Goal: Task Accomplishment & Management: Use online tool/utility

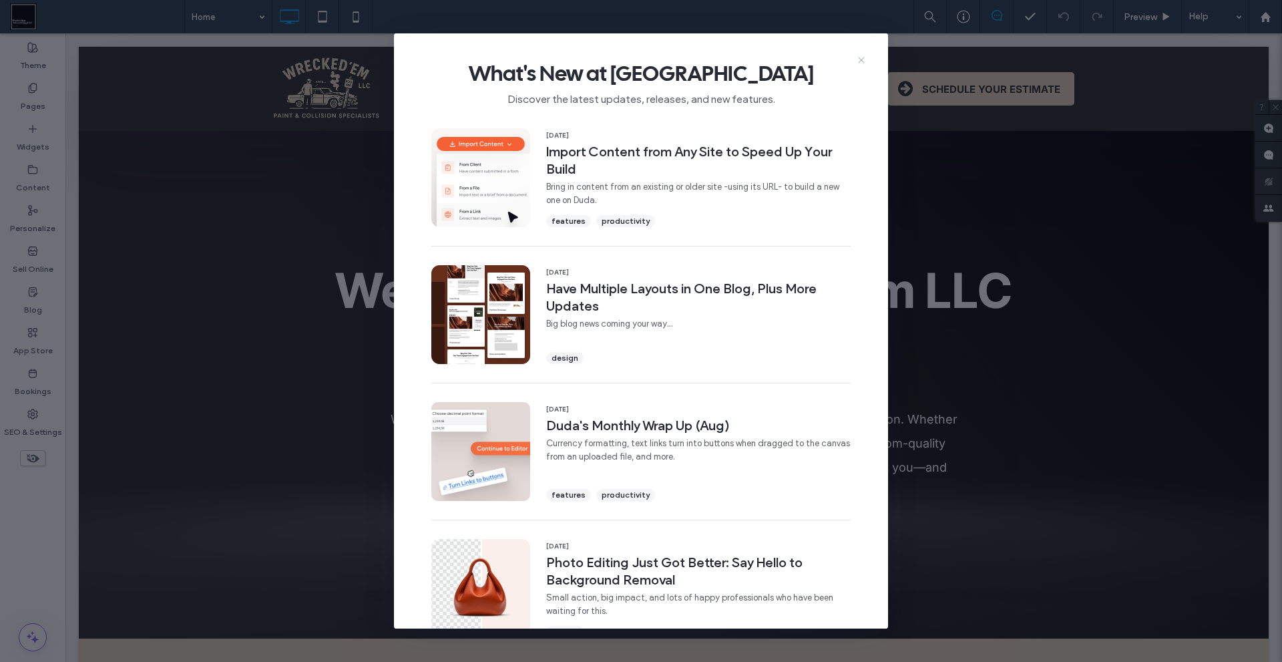
click at [858, 61] on icon at bounding box center [861, 60] width 11 height 11
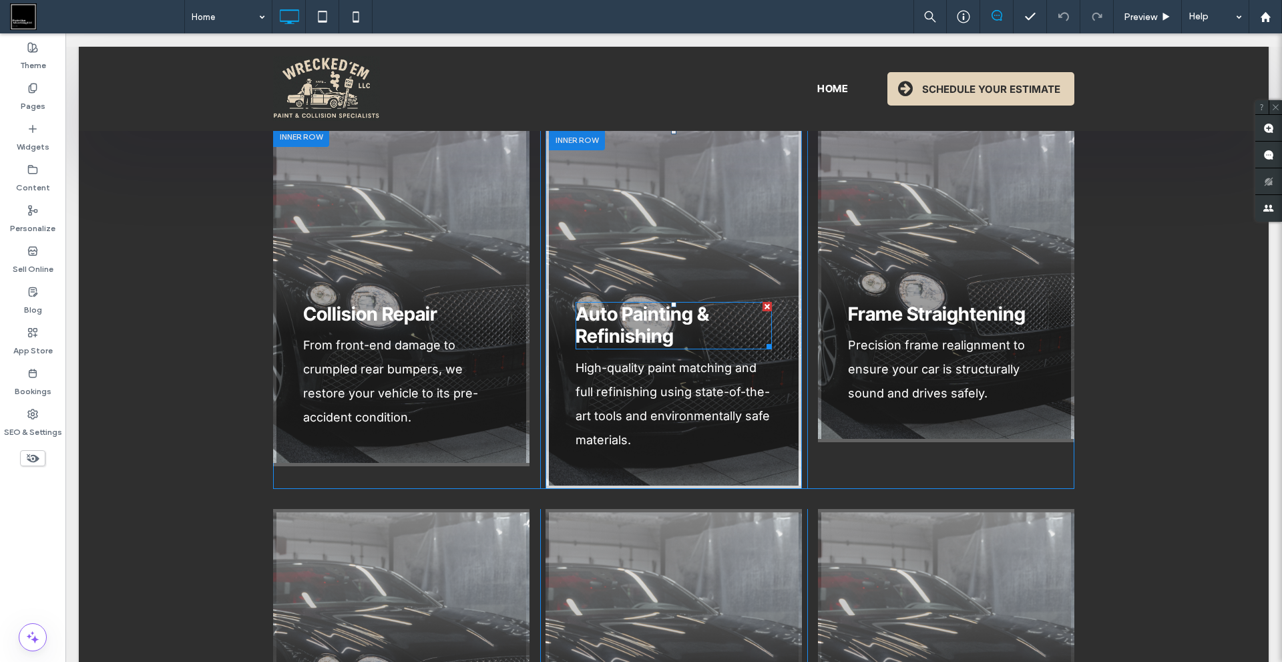
scroll to position [802, 0]
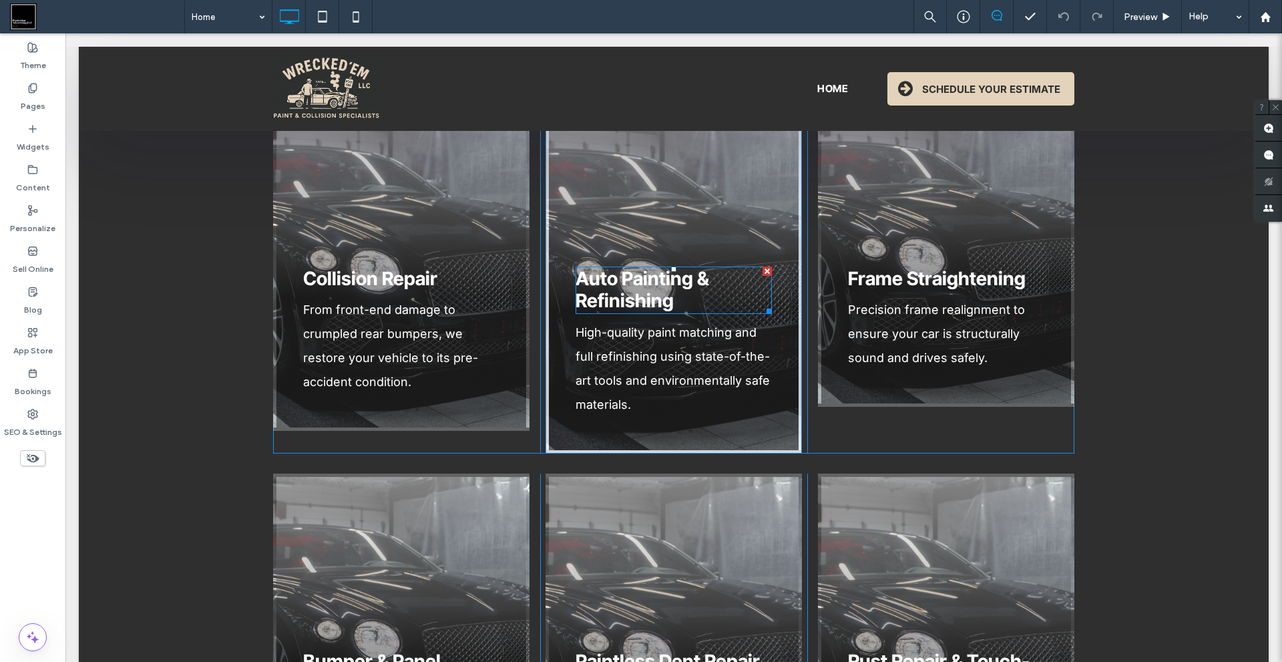
click at [603, 281] on span "Auto Painting & Refinishing" at bounding box center [643, 289] width 134 height 45
click at [647, 287] on span "Auto Painting & Refinishing" at bounding box center [643, 289] width 134 height 45
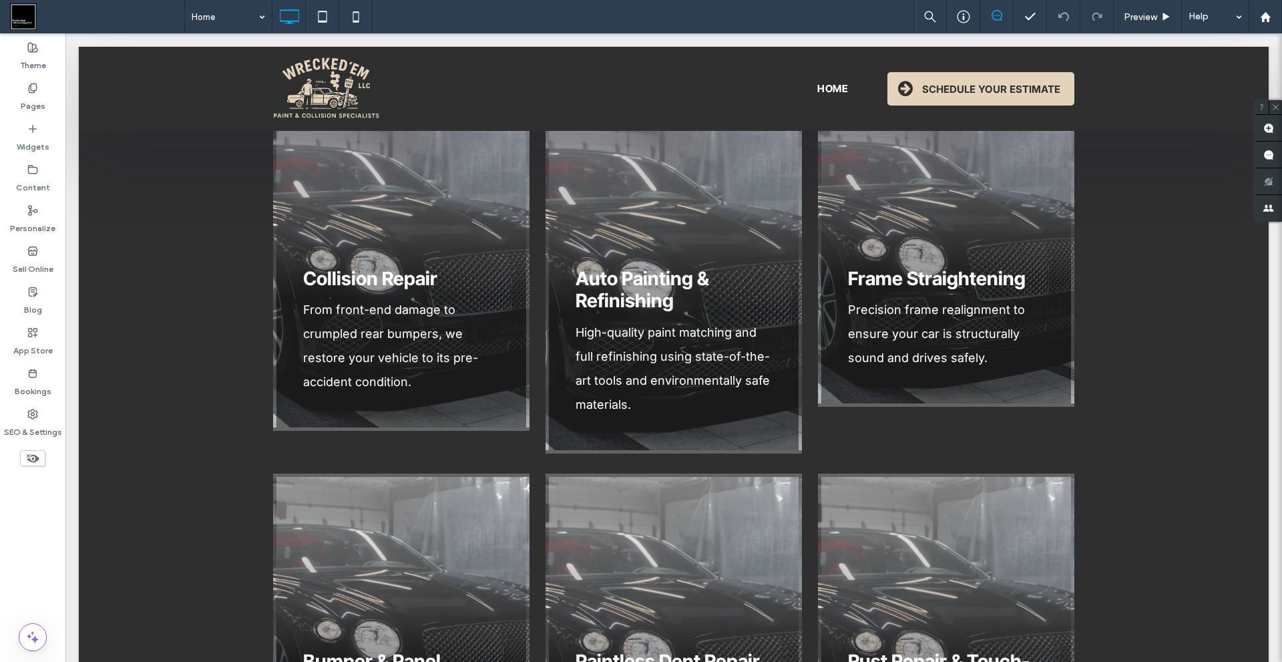
click at [85, 254] on div "Our Services Click To Paste We specialize in full-service auto body repair for …" at bounding box center [674, 410] width 1190 height 883
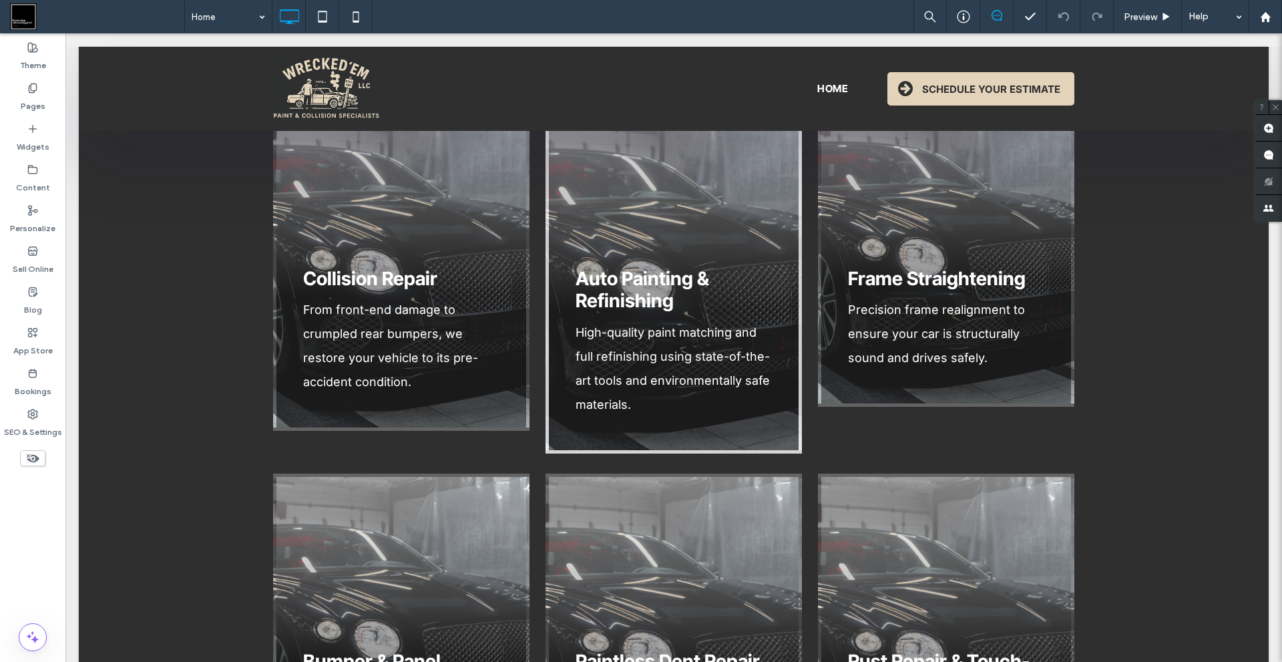
click at [631, 291] on span "Auto Painting & Refinishing" at bounding box center [643, 289] width 134 height 45
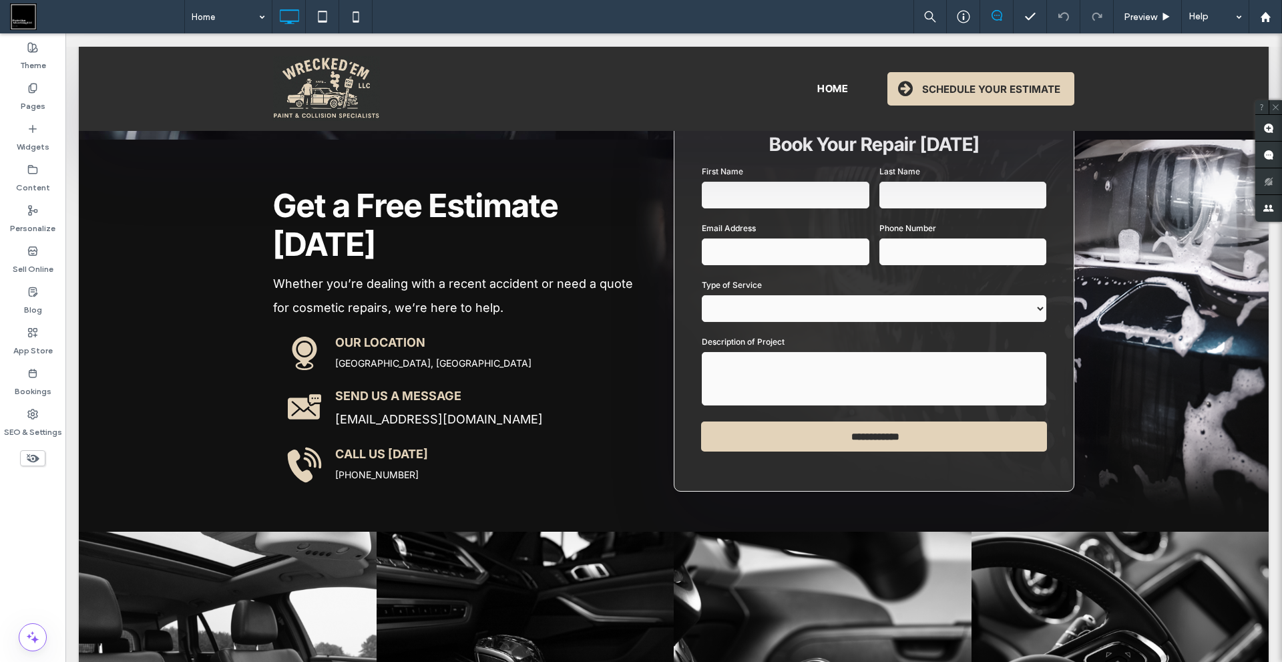
scroll to position [2004, 0]
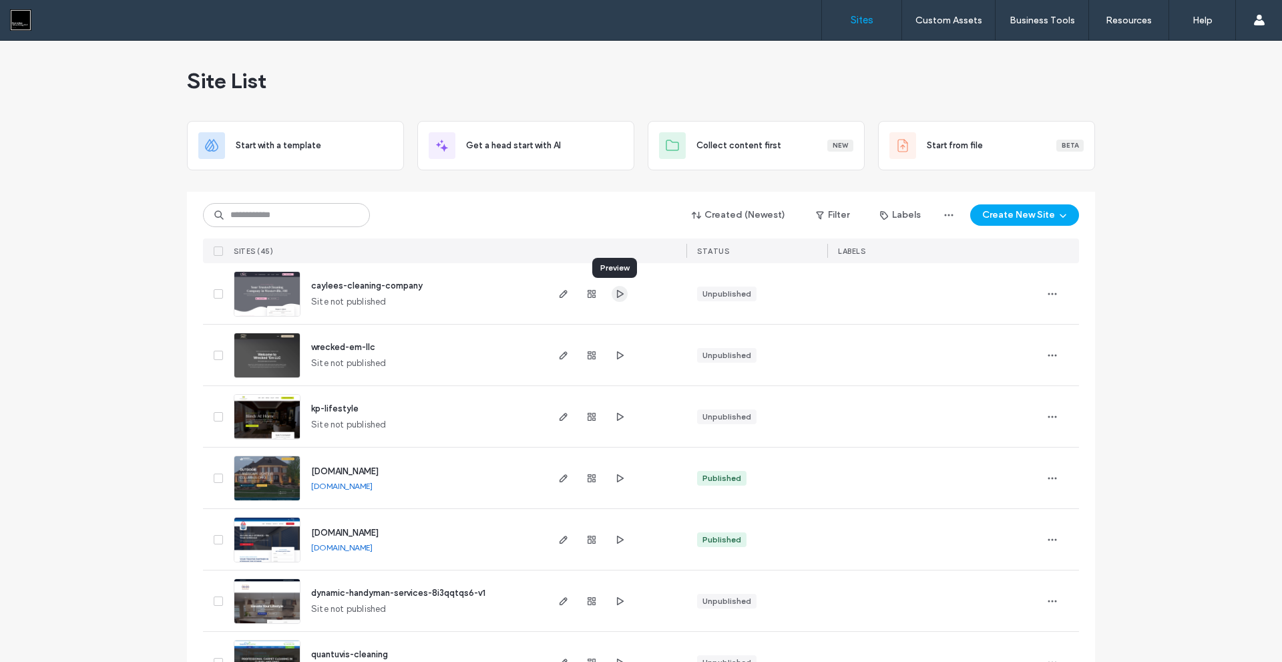
click at [615, 290] on icon "button" at bounding box center [620, 294] width 11 height 11
click at [615, 416] on icon "button" at bounding box center [620, 416] width 11 height 11
